Goal: Information Seeking & Learning: Learn about a topic

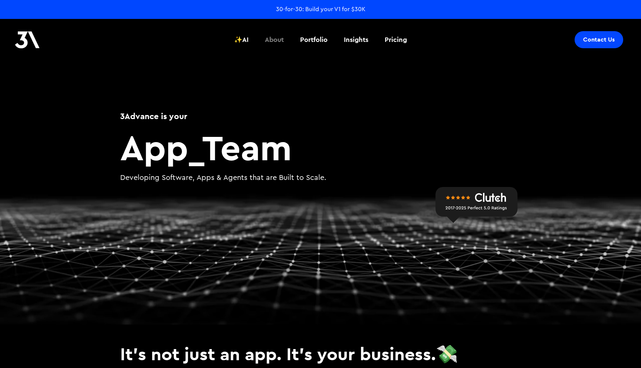
click at [273, 36] on div "About" at bounding box center [274, 40] width 19 height 10
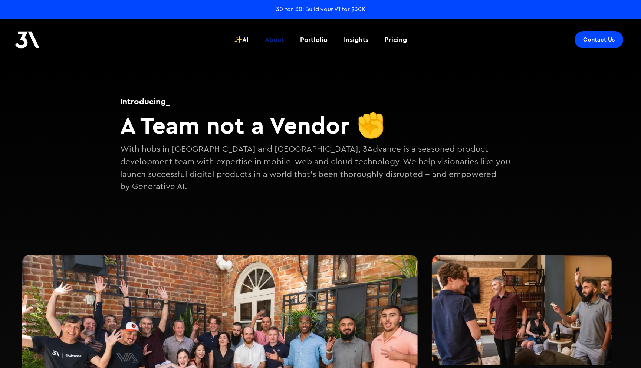
click at [276, 39] on div "About" at bounding box center [274, 40] width 19 height 10
click at [395, 42] on div "Pricing" at bounding box center [395, 40] width 22 height 10
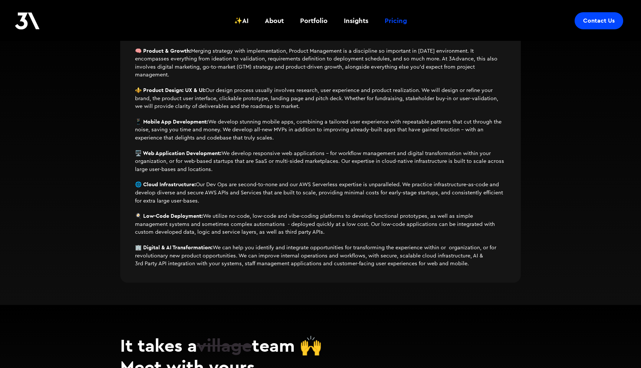
scroll to position [549, 0]
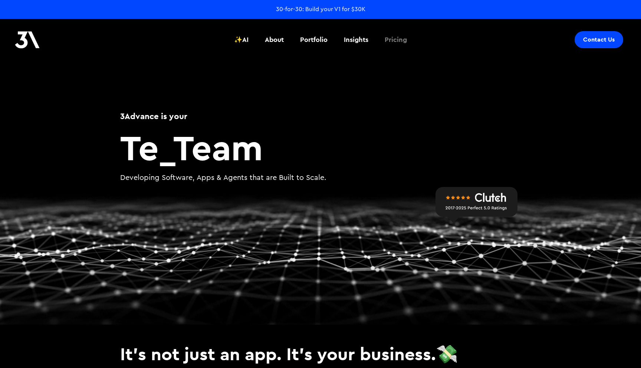
click at [395, 40] on div "Pricing" at bounding box center [395, 40] width 22 height 10
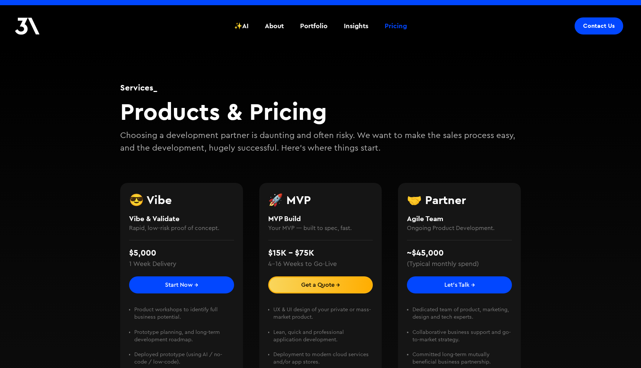
scroll to position [14, 0]
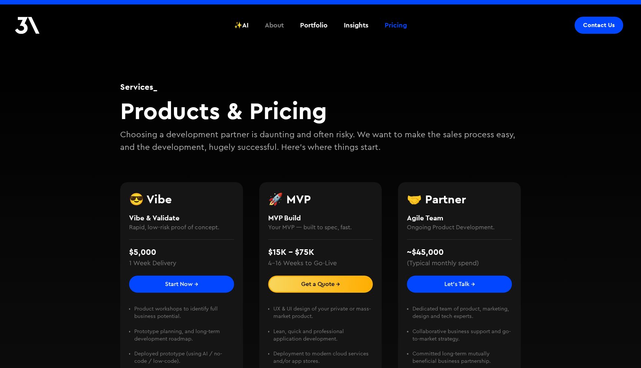
click at [272, 23] on div "About" at bounding box center [274, 25] width 19 height 10
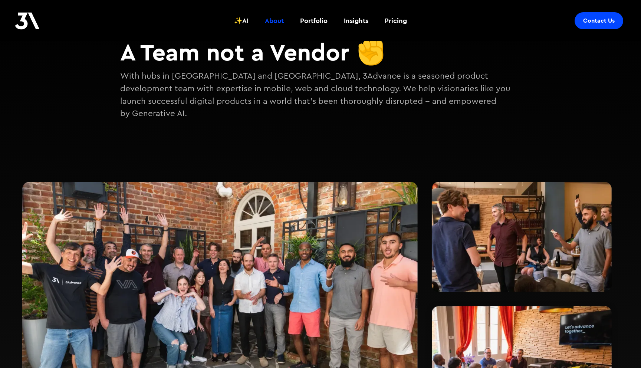
scroll to position [78, 0]
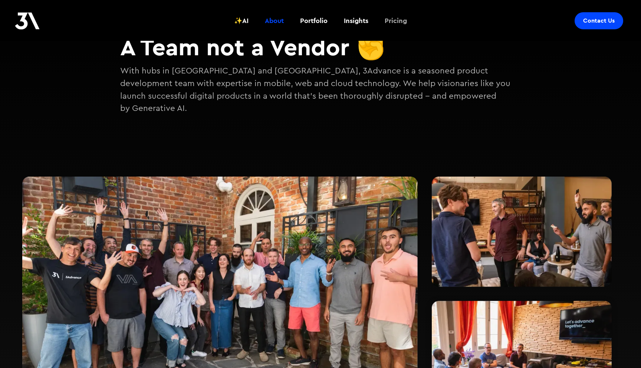
click at [399, 19] on div "Pricing" at bounding box center [395, 21] width 22 height 10
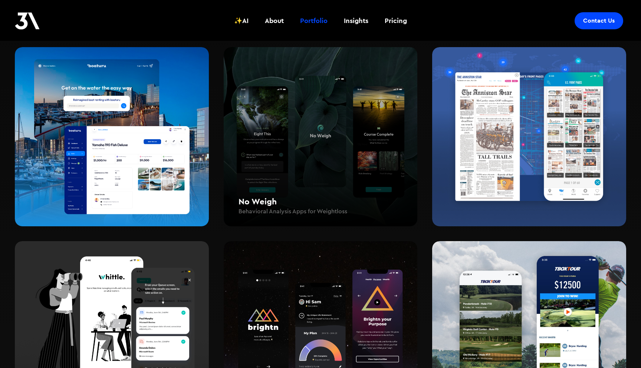
scroll to position [913, 0]
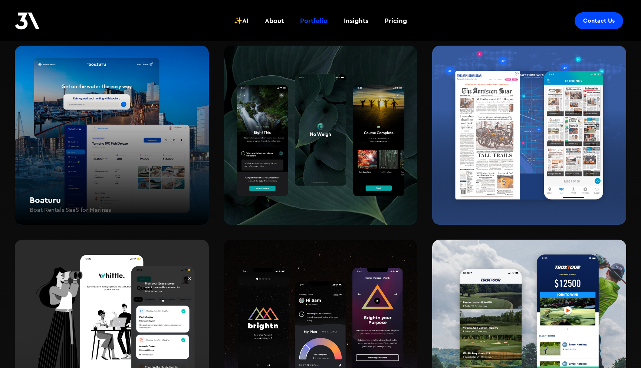
click at [86, 126] on div "Boaturu Boat Rentals SaaS for Marinas" at bounding box center [112, 135] width 194 height 179
